Goal: Transaction & Acquisition: Download file/media

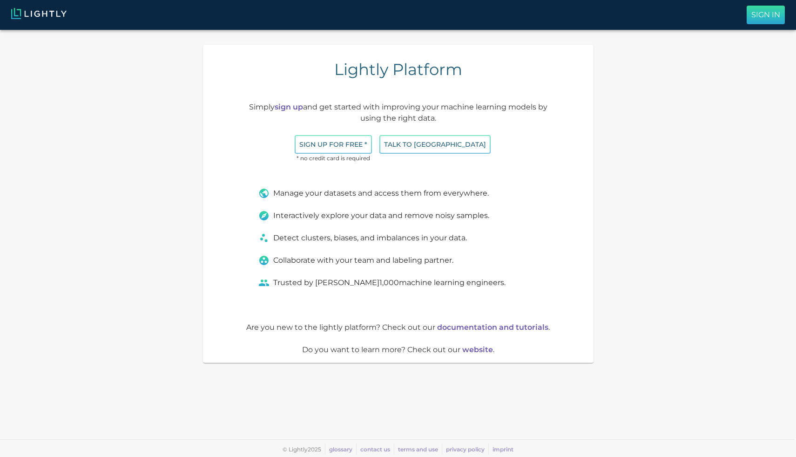
click at [765, 15] on p "Sign In" at bounding box center [765, 14] width 29 height 11
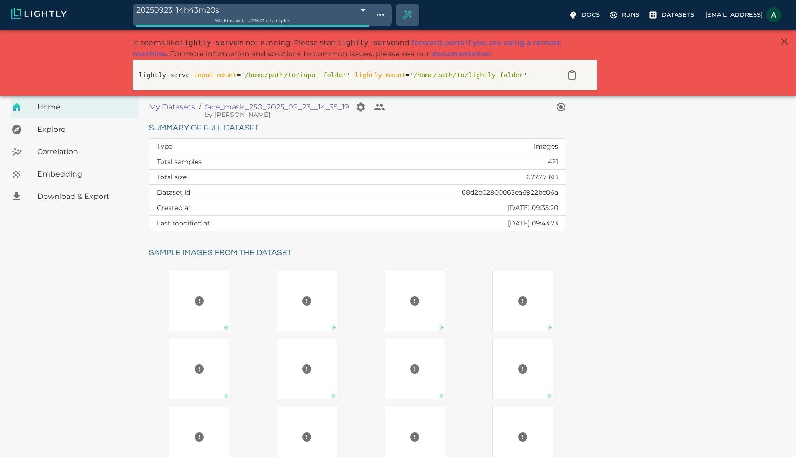
click at [114, 203] on div "Download & Export" at bounding box center [74, 196] width 127 height 22
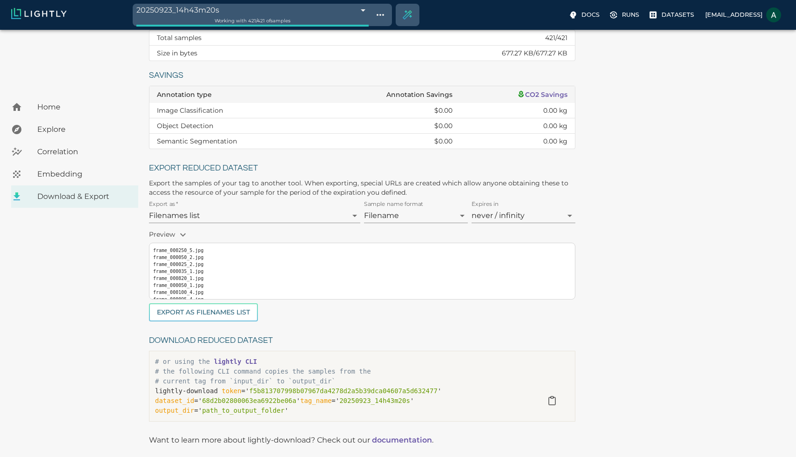
scroll to position [149, 0]
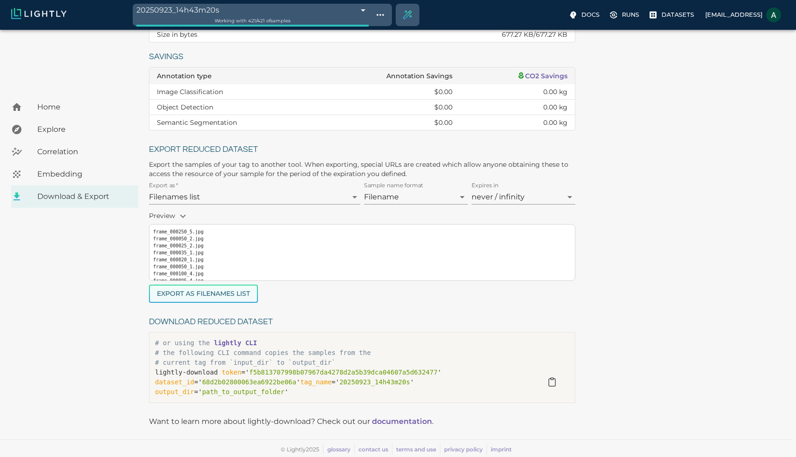
click at [235, 297] on button "Export as Filenames list" at bounding box center [203, 293] width 109 height 18
